Goal: Task Accomplishment & Management: Manage account settings

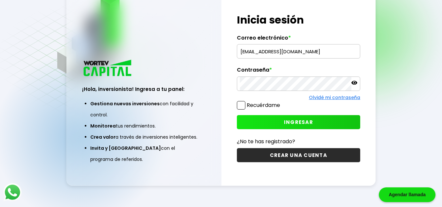
click at [314, 56] on input "[EMAIL_ADDRESS][DOMAIN_NAME]" at bounding box center [299, 51] width 118 height 14
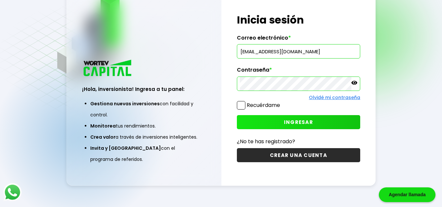
type input "[PERSON_NAME][EMAIL_ADDRESS][DOMAIN_NAME]"
click at [289, 119] on span "INGRESAR" at bounding box center [298, 122] width 29 height 7
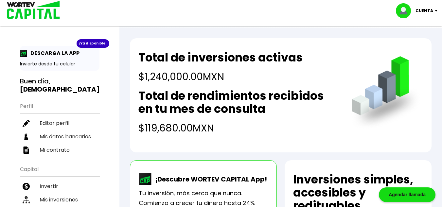
click at [75, 193] on li "Mis inversiones" at bounding box center [59, 199] width 79 height 13
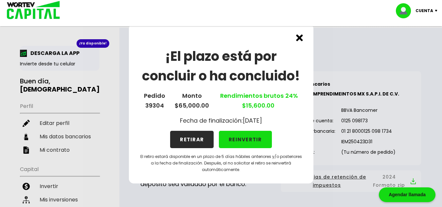
click at [180, 140] on button "RETIRAR" at bounding box center [191, 139] width 43 height 17
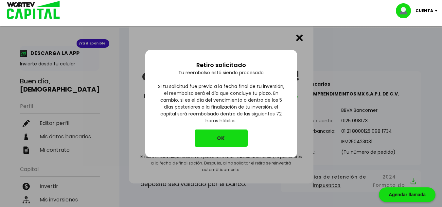
click at [205, 137] on button "OK" at bounding box center [221, 137] width 53 height 17
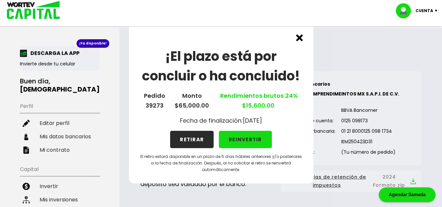
click at [187, 137] on button "RETIRAR" at bounding box center [191, 139] width 43 height 17
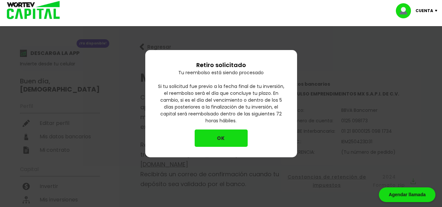
click at [197, 138] on button "OK" at bounding box center [221, 137] width 53 height 17
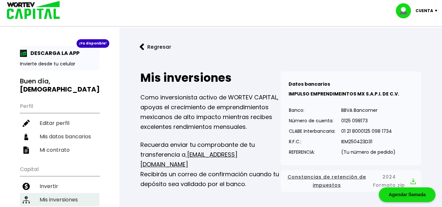
click at [64, 193] on li "Mis inversiones" at bounding box center [59, 199] width 79 height 13
click at [326, 48] on link "Regresar" at bounding box center [280, 46] width 301 height 17
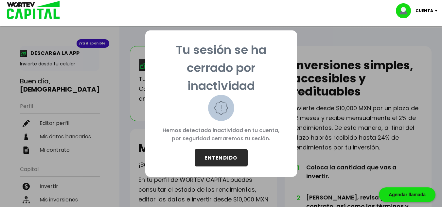
click at [219, 153] on button "ENTENDIDO" at bounding box center [221, 157] width 53 height 17
